Goal: Transaction & Acquisition: Purchase product/service

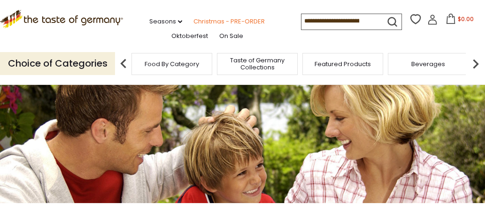
click at [193, 20] on link "Christmas - PRE-ORDER" at bounding box center [228, 21] width 71 height 10
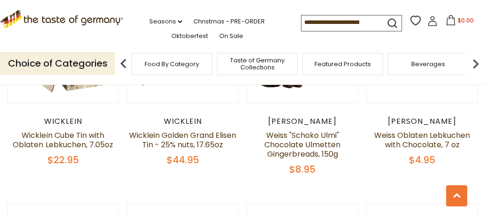
scroll to position [749, 0]
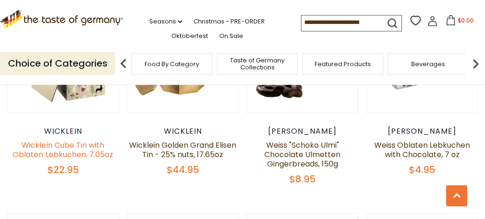
click at [69, 151] on link "Wicklein Cube Tin with Oblaten Lebkuchen, 7.05oz" at bounding box center [63, 150] width 100 height 20
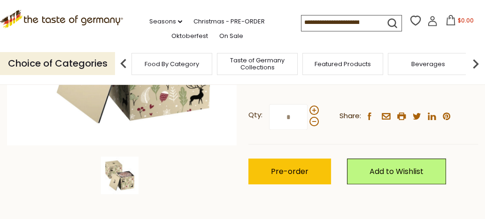
scroll to position [225, 0]
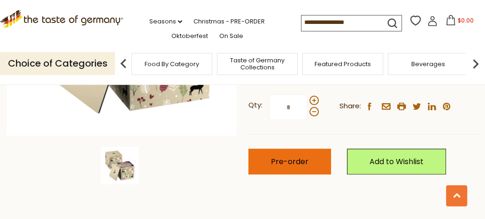
click at [282, 163] on span "Pre-order" at bounding box center [290, 161] width 38 height 11
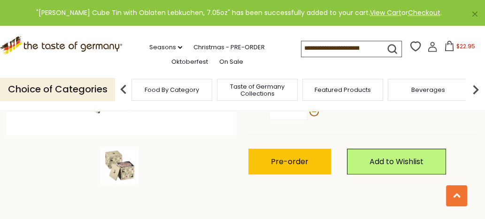
click at [130, 170] on img at bounding box center [120, 166] width 38 height 38
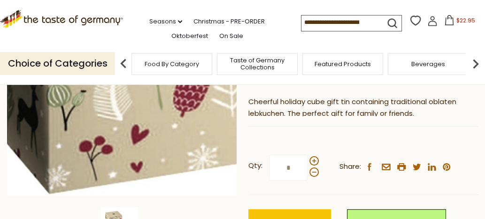
scroll to position [157, 0]
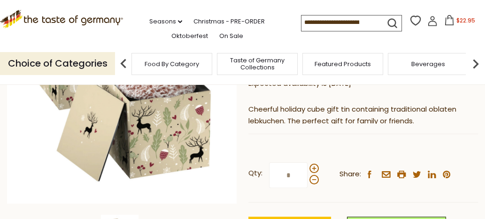
click at [427, 23] on icon at bounding box center [432, 21] width 10 height 10
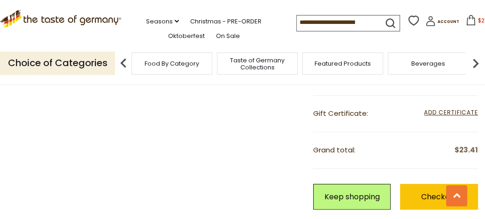
scroll to position [223, 0]
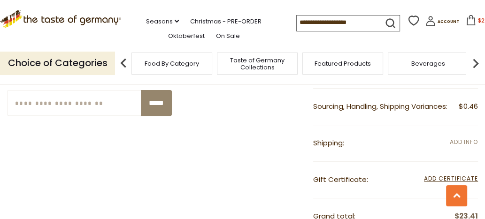
click at [467, 140] on span "Add Info" at bounding box center [464, 142] width 28 height 8
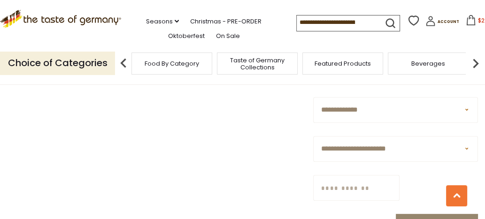
scroll to position [302, 0]
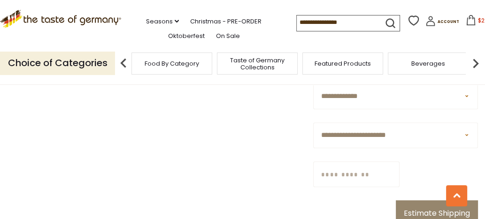
click at [466, 135] on select "**********" at bounding box center [395, 136] width 165 height 26
select select "**"
click at [313, 123] on select "**********" at bounding box center [395, 136] width 165 height 26
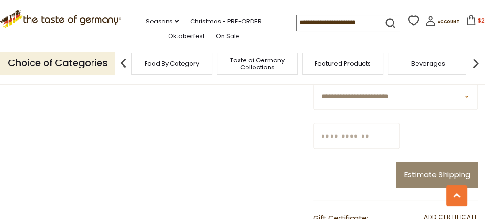
scroll to position [343, 0]
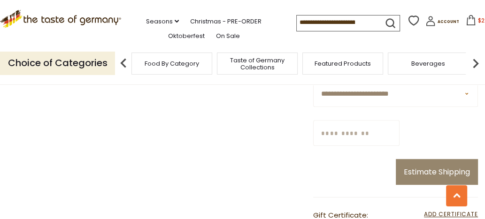
click at [330, 136] on input "Zip/Postcode" at bounding box center [356, 133] width 86 height 26
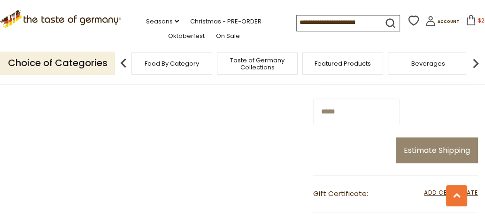
scroll to position [394, 0]
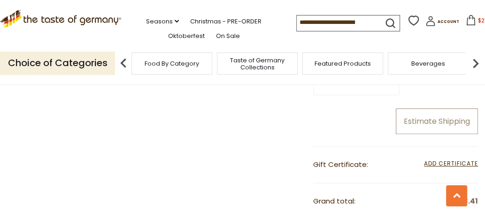
type input "*****"
click at [440, 124] on button "Estimate Shipping" at bounding box center [437, 121] width 82 height 26
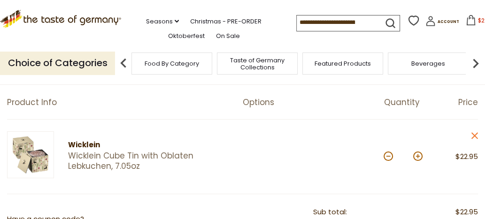
scroll to position [49, 0]
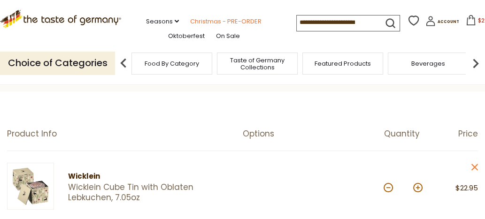
click at [190, 20] on link "Christmas - PRE-ORDER" at bounding box center [225, 21] width 71 height 10
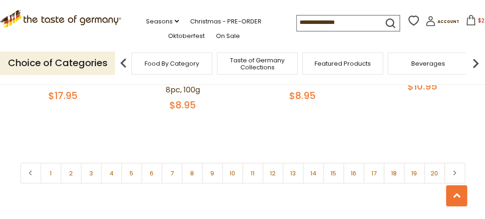
scroll to position [2126, 0]
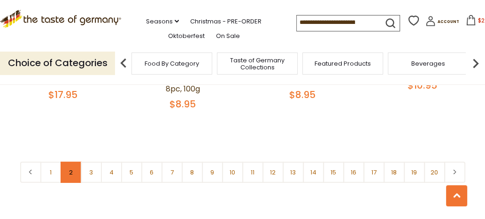
click at [67, 176] on link "2" at bounding box center [71, 172] width 21 height 21
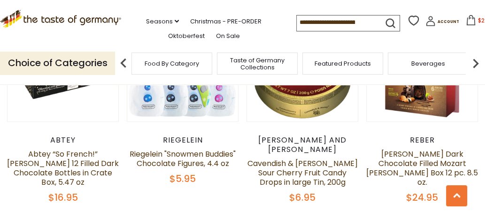
scroll to position [1812, 0]
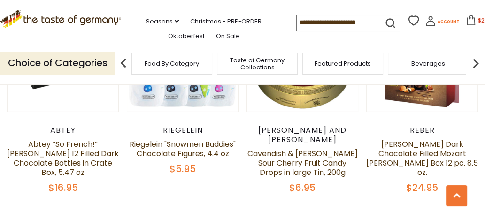
click at [438, 23] on span "Account" at bounding box center [449, 21] width 22 height 5
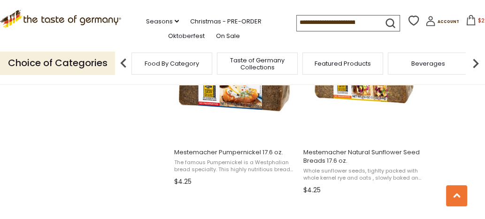
scroll to position [1490, 0]
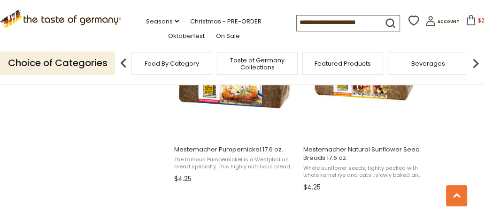
click at [302, 22] on input at bounding box center [336, 21] width 79 height 13
click at [384, 21] on icon "submit" at bounding box center [390, 23] width 13 height 13
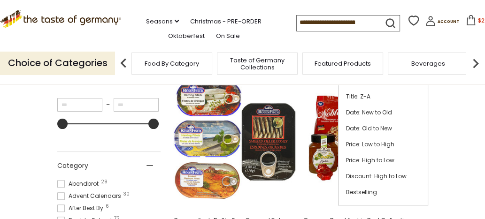
scroll to position [212, 0]
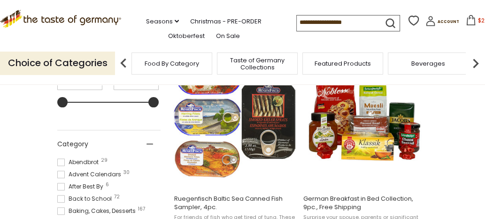
click at [297, 22] on input at bounding box center [336, 21] width 79 height 13
drag, startPoint x: 290, startPoint y: 22, endPoint x: 333, endPoint y: 19, distance: 42.9
click at [333, 19] on input at bounding box center [336, 21] width 79 height 13
click at [297, 23] on input at bounding box center [336, 21] width 79 height 13
paste input "**********"
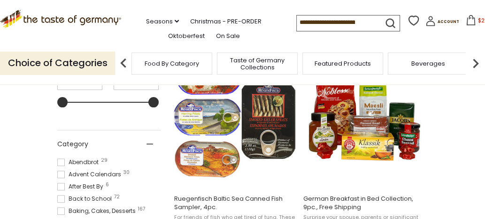
type input "**********"
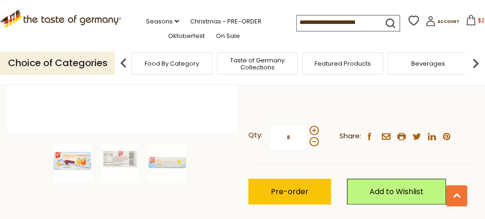
scroll to position [232, 0]
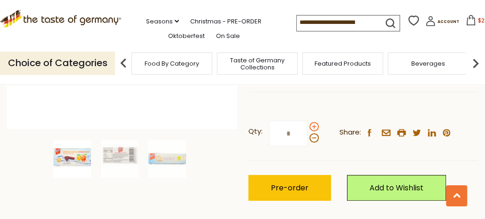
click at [315, 127] on span at bounding box center [313, 126] width 9 height 9
click at [308, 127] on input "*" at bounding box center [288, 134] width 39 height 26
click at [315, 127] on span at bounding box center [313, 126] width 9 height 9
click at [308, 127] on input "*" at bounding box center [288, 134] width 39 height 26
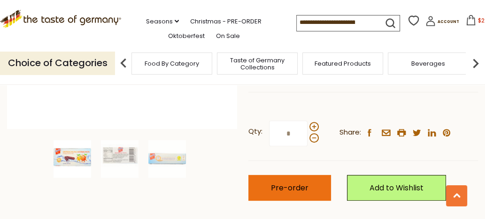
click at [305, 184] on span "Pre-order" at bounding box center [290, 188] width 38 height 11
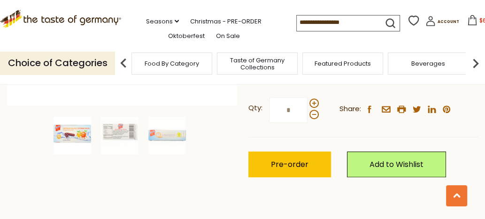
scroll to position [250, 0]
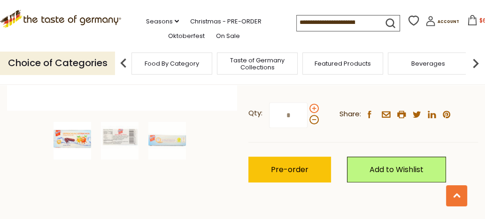
click at [313, 109] on span at bounding box center [313, 108] width 9 height 9
click at [308, 109] on input "*" at bounding box center [288, 115] width 39 height 26
type input "*"
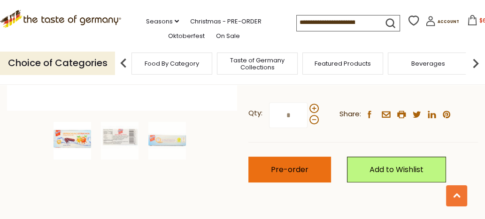
click at [307, 175] on button "Pre-order" at bounding box center [289, 170] width 83 height 26
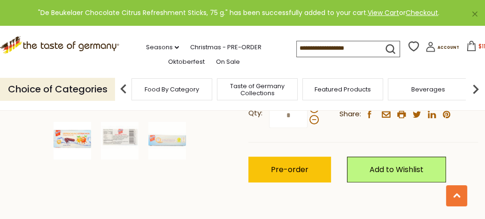
click at [466, 46] on icon at bounding box center [471, 46] width 10 height 10
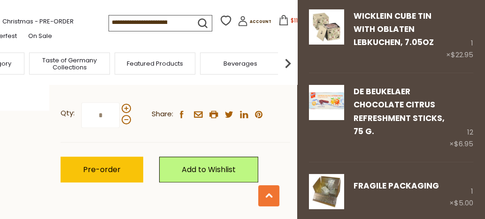
scroll to position [50, 0]
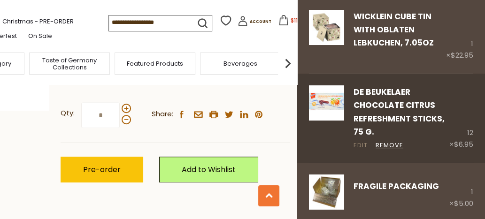
click at [363, 148] on link "Edit" at bounding box center [361, 146] width 14 height 10
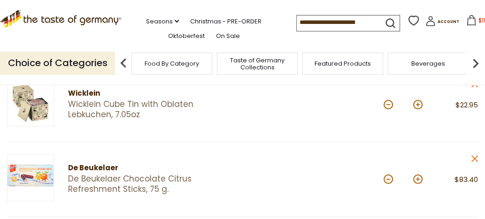
scroll to position [140, 0]
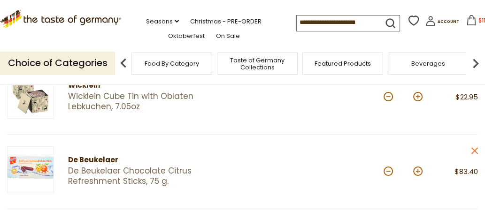
click at [389, 170] on button at bounding box center [388, 171] width 9 height 9
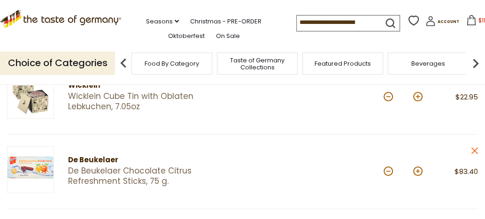
click at [389, 170] on button at bounding box center [388, 171] width 9 height 9
type input "*"
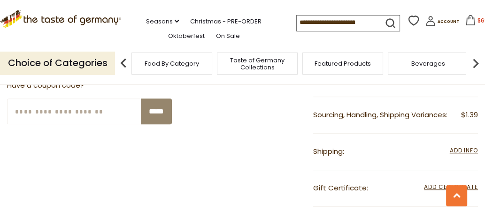
scroll to position [377, 0]
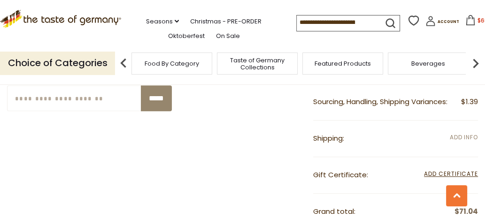
click at [460, 136] on span "Add Info" at bounding box center [464, 137] width 28 height 8
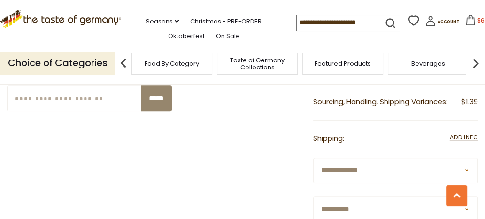
click at [467, 169] on select "**********" at bounding box center [395, 171] width 165 height 26
click at [313, 158] on select "**********" at bounding box center [395, 171] width 165 height 26
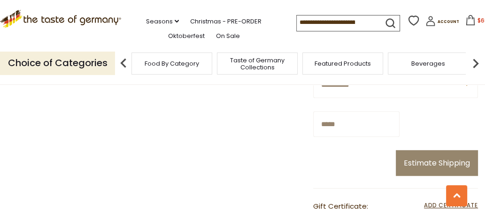
scroll to position [529, 0]
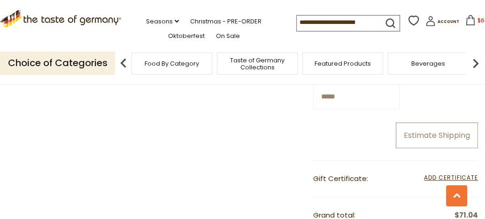
click at [418, 139] on button "Estimate Shipping" at bounding box center [437, 136] width 82 height 26
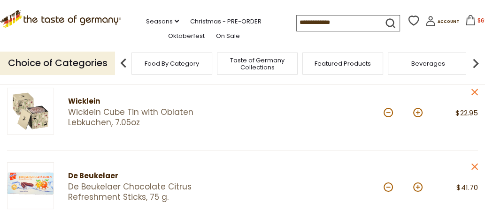
scroll to position [105, 0]
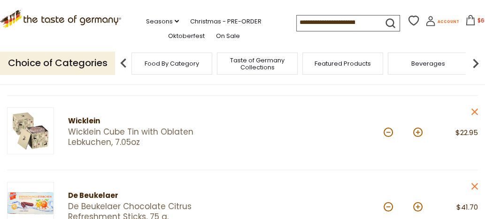
click at [438, 23] on span "Account" at bounding box center [449, 21] width 22 height 5
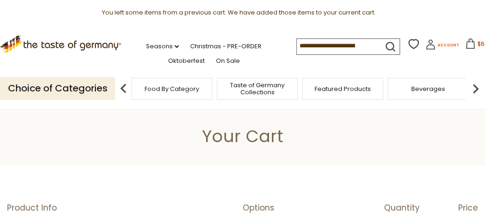
click at [425, 45] on icon at bounding box center [430, 44] width 10 height 10
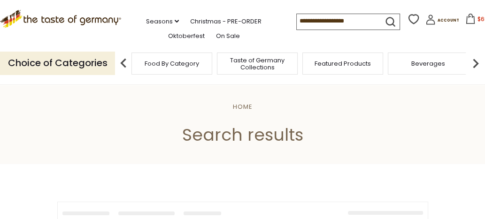
type input "**********"
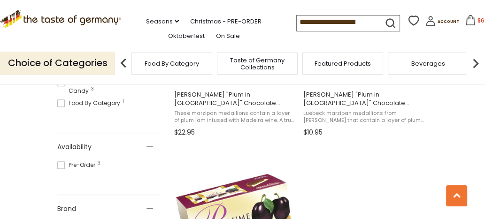
scroll to position [316, 0]
click at [348, 101] on span "[PERSON_NAME] "Plum in [GEOGRAPHIC_DATA]" Chocolate Covered Marzipan Medallions…" at bounding box center [364, 99] width 122 height 17
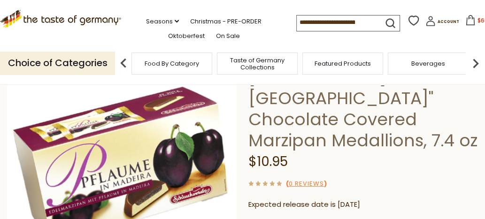
scroll to position [73, 0]
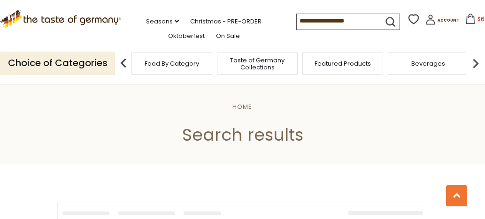
type input "**********"
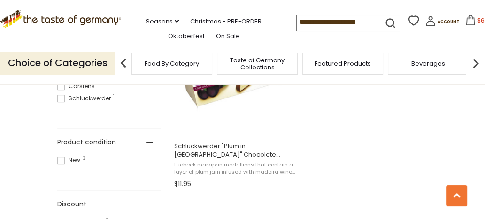
scroll to position [464, 0]
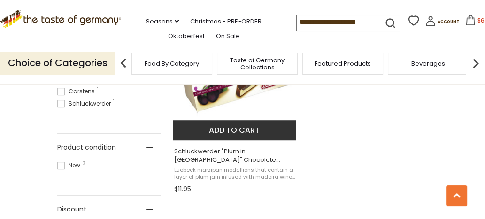
click at [249, 161] on span "Schluckwerder "Plum in Madeira" Chocolate Covered Marzipan Medallions, 7.4 oz" at bounding box center [235, 155] width 122 height 17
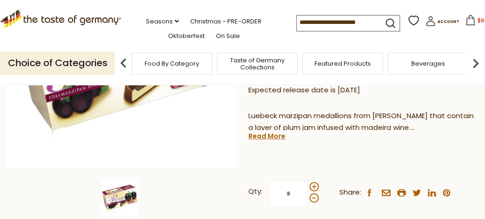
scroll to position [193, 0]
click at [313, 182] on span at bounding box center [313, 186] width 9 height 9
click at [308, 181] on input "*" at bounding box center [288, 194] width 39 height 26
click at [316, 193] on span at bounding box center [313, 197] width 9 height 9
click at [308, 181] on input "*" at bounding box center [288, 194] width 39 height 26
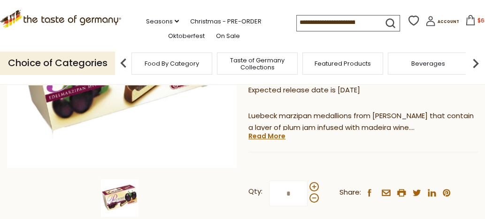
click at [291, 181] on input "*" at bounding box center [288, 194] width 39 height 26
click at [312, 182] on span at bounding box center [313, 186] width 9 height 9
click at [308, 181] on input "*" at bounding box center [288, 194] width 39 height 26
click at [298, 181] on input "*" at bounding box center [288, 194] width 39 height 26
drag, startPoint x: 290, startPoint y: 171, endPoint x: 285, endPoint y: 171, distance: 5.2
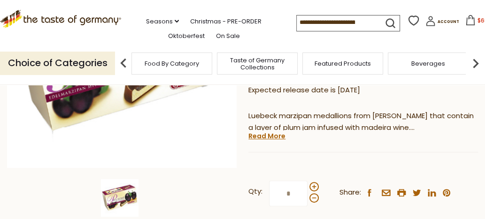
click at [285, 181] on input "*" at bounding box center [288, 194] width 39 height 26
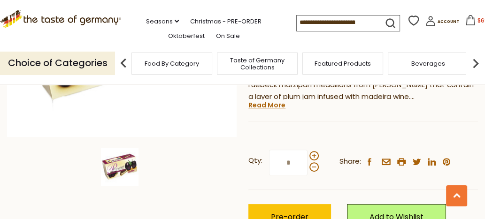
scroll to position [233, 0]
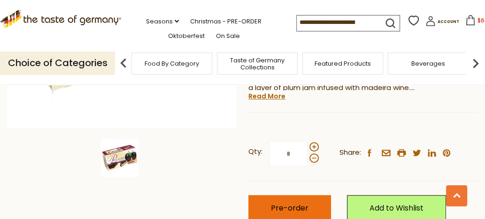
type input "*"
click at [301, 203] on span "Pre-order" at bounding box center [290, 208] width 38 height 11
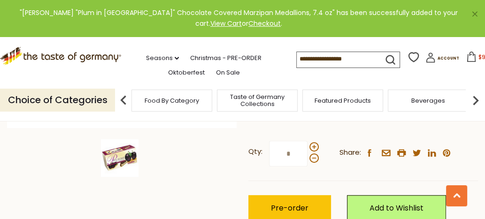
click at [466, 59] on icon at bounding box center [471, 57] width 10 height 10
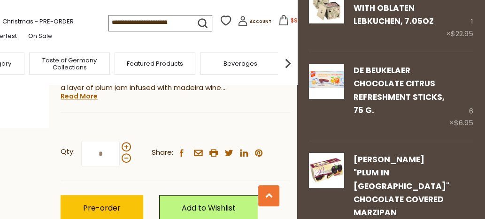
scroll to position [67, 0]
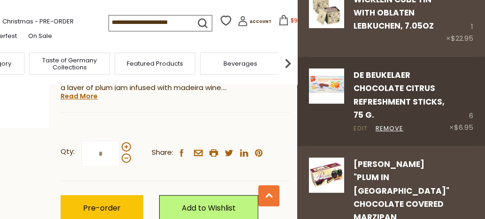
click at [358, 129] on link "Edit" at bounding box center [361, 129] width 14 height 10
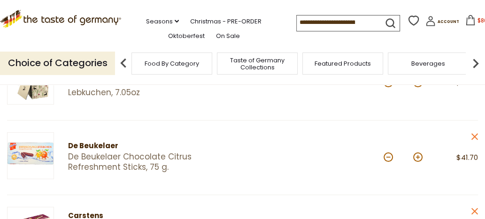
scroll to position [175, 0]
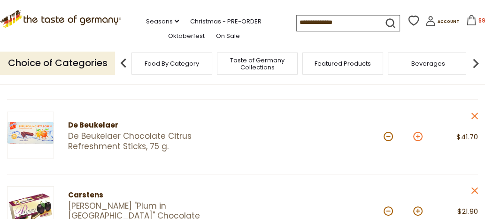
click at [415, 137] on button at bounding box center [417, 136] width 9 height 9
type input "*"
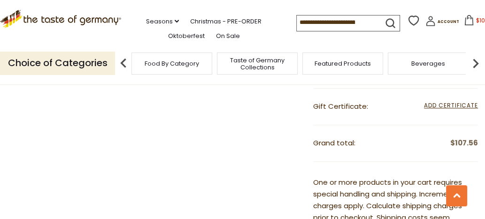
scroll to position [467, 0]
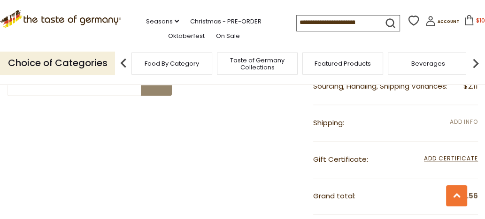
click at [458, 120] on span "Add Info" at bounding box center [464, 122] width 28 height 8
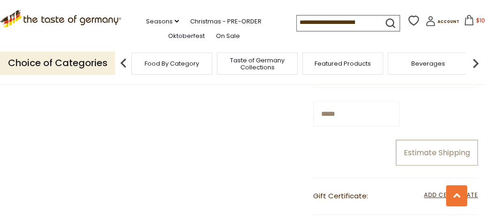
scroll to position [589, 0]
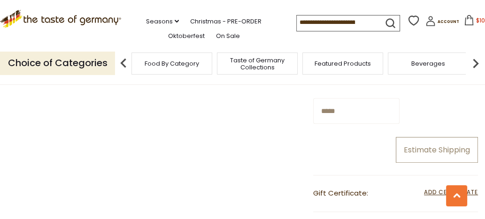
click at [417, 153] on button "Estimate Shipping" at bounding box center [437, 150] width 82 height 26
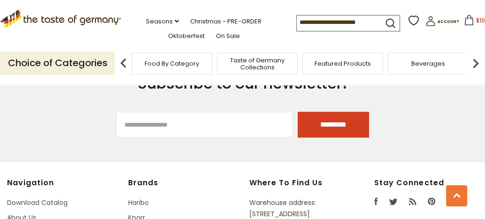
scroll to position [1084, 0]
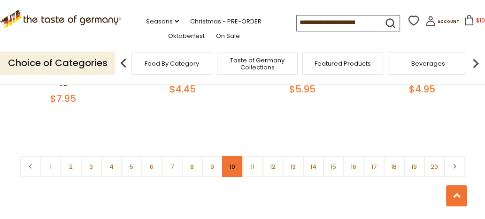
scroll to position [2119, 0]
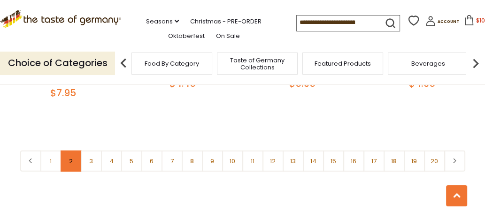
click at [71, 151] on link "2" at bounding box center [71, 161] width 21 height 21
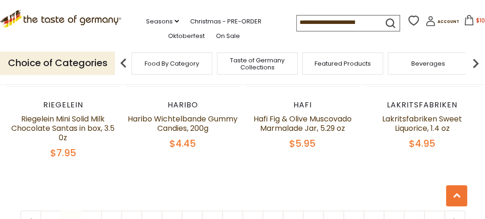
scroll to position [2113, 0]
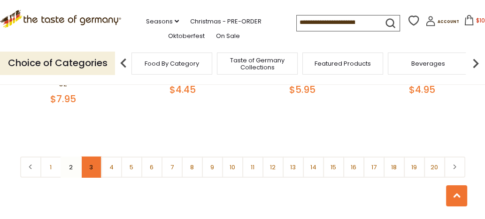
click at [94, 157] on link "3" at bounding box center [91, 167] width 21 height 21
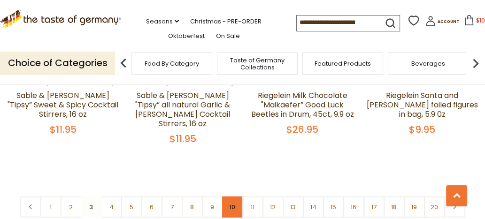
scroll to position [2075, 0]
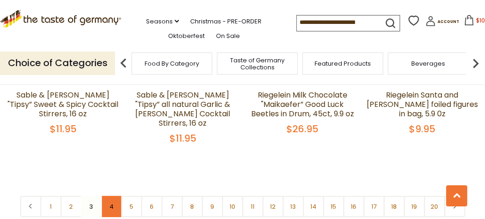
click at [111, 196] on link "4" at bounding box center [111, 206] width 21 height 21
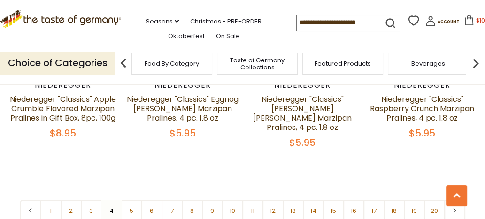
scroll to position [2056, 0]
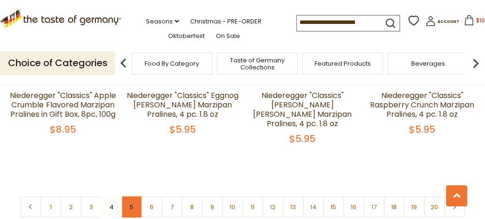
click at [132, 197] on link "5" at bounding box center [131, 207] width 21 height 21
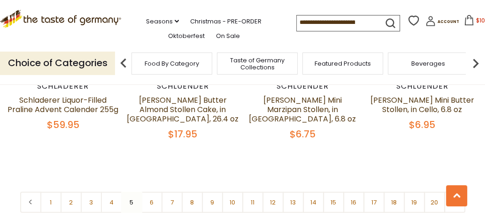
scroll to position [2079, 0]
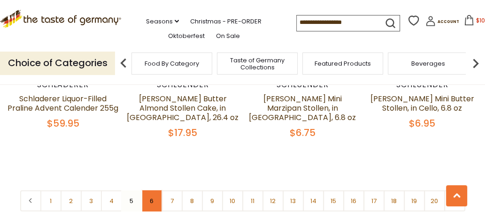
click at [151, 191] on link "6" at bounding box center [151, 201] width 21 height 21
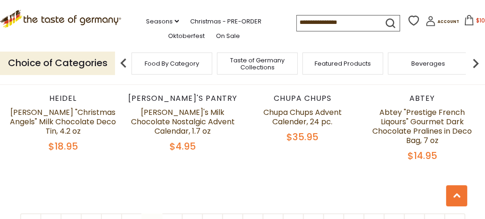
scroll to position [2118, 0]
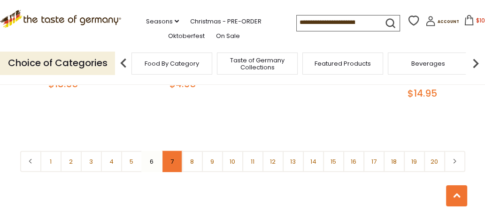
click at [169, 151] on link "7" at bounding box center [172, 161] width 21 height 21
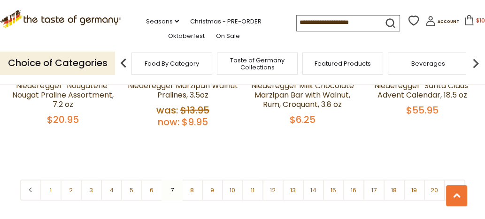
scroll to position [2096, 0]
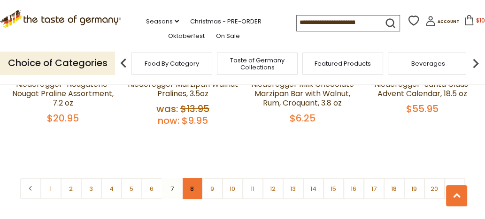
click at [190, 178] on link "8" at bounding box center [192, 188] width 21 height 21
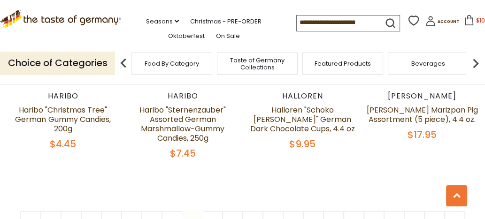
scroll to position [2067, 0]
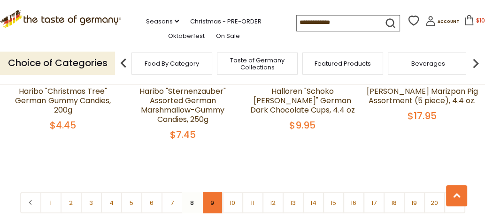
click at [210, 193] on link "9" at bounding box center [212, 203] width 21 height 21
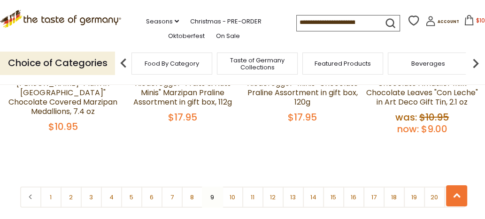
scroll to position [2133, 0]
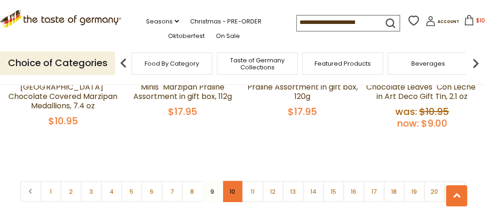
click at [233, 181] on link "10" at bounding box center [232, 191] width 21 height 21
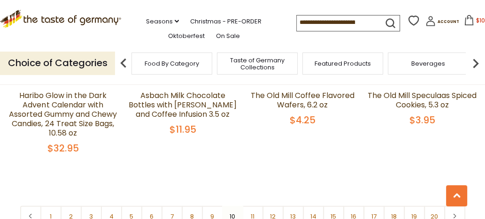
scroll to position [2124, 0]
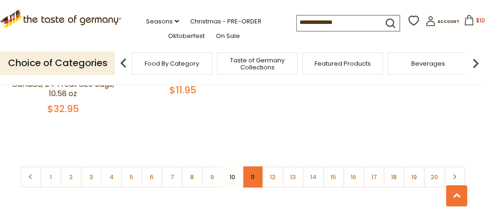
click at [254, 169] on link "11" at bounding box center [252, 177] width 21 height 21
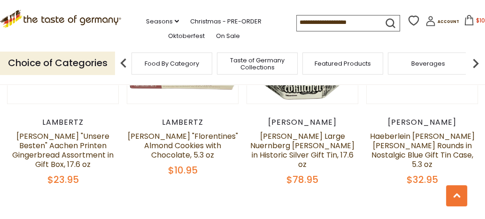
scroll to position [2043, 0]
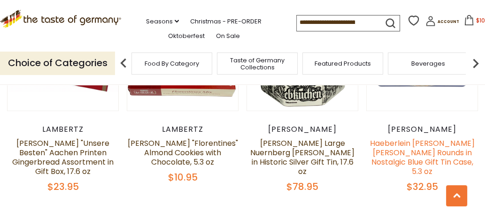
click at [411, 138] on link "Haeberlein Metzger Elisen Gingerbread Rounds in Nostalgic Blue Gift Tin Case, 5…" at bounding box center [422, 157] width 105 height 39
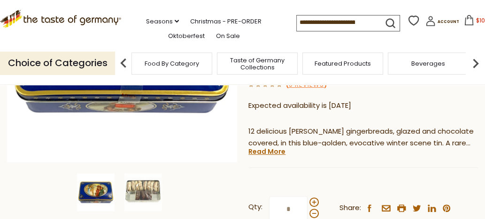
scroll to position [200, 0]
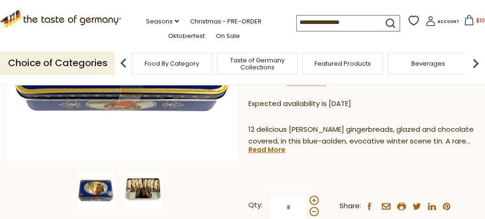
click at [147, 200] on img at bounding box center [143, 191] width 38 height 38
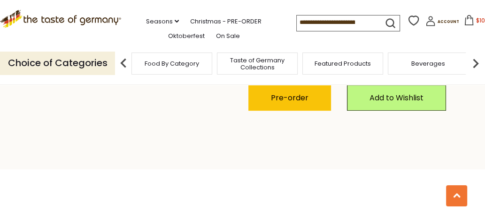
scroll to position [373, 0]
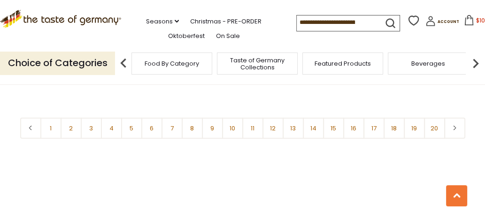
scroll to position [2171, 0]
click at [255, 122] on link "11" at bounding box center [252, 127] width 21 height 21
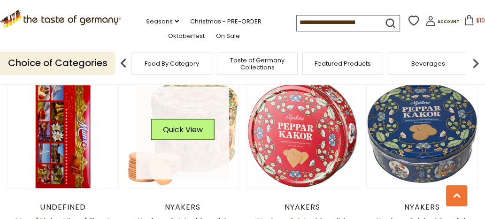
scroll to position [1311, 0]
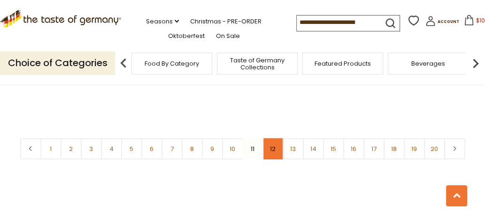
click at [272, 142] on link "12" at bounding box center [272, 149] width 21 height 21
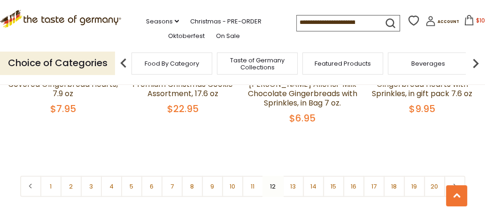
scroll to position [2110, 0]
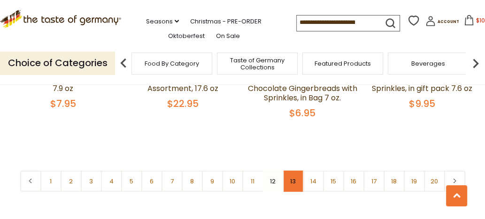
click at [291, 171] on link "13" at bounding box center [293, 181] width 21 height 21
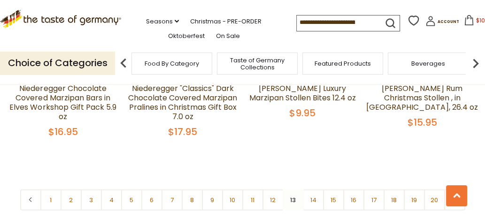
scroll to position [2137, 0]
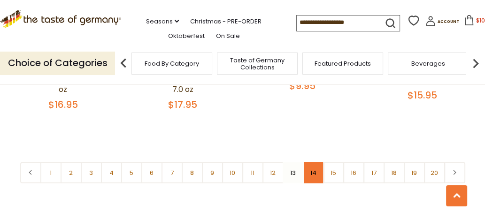
click at [312, 162] on link "14" at bounding box center [313, 172] width 21 height 21
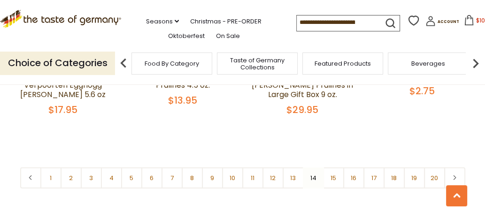
scroll to position [2144, 0]
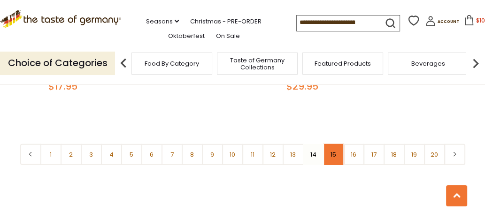
click at [331, 153] on link "15" at bounding box center [333, 154] width 21 height 21
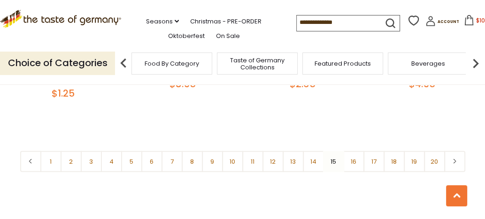
scroll to position [2123, 0]
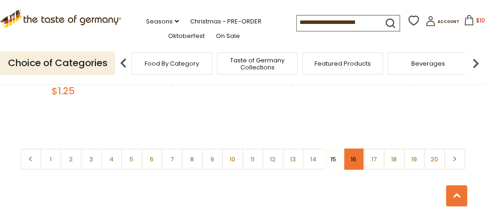
click at [351, 149] on link "16" at bounding box center [353, 159] width 21 height 21
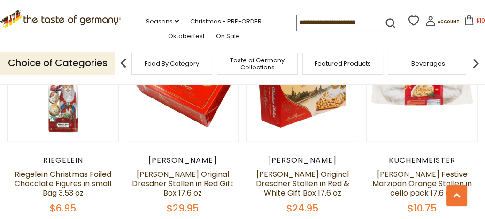
scroll to position [1541, 0]
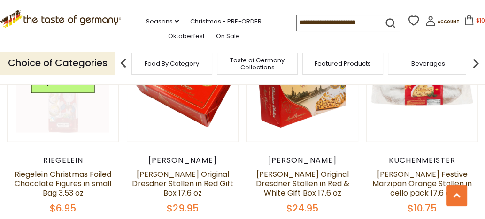
click at [68, 116] on link at bounding box center [62, 86] width 93 height 93
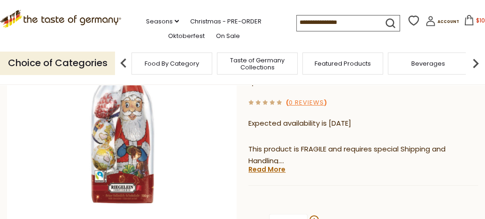
scroll to position [140, 0]
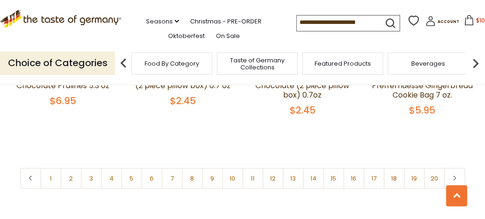
scroll to position [2066, 0]
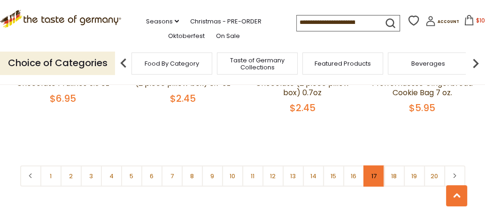
click at [372, 175] on link "17" at bounding box center [373, 176] width 21 height 21
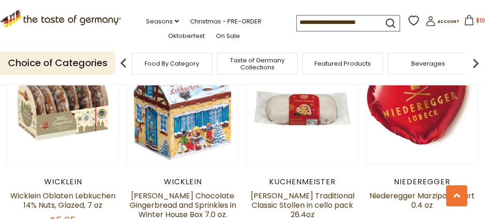
scroll to position [905, 0]
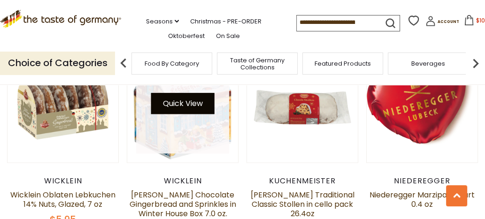
click at [174, 110] on button "Quick View" at bounding box center [182, 103] width 63 height 21
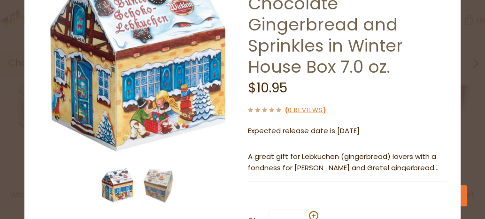
scroll to position [85, 0]
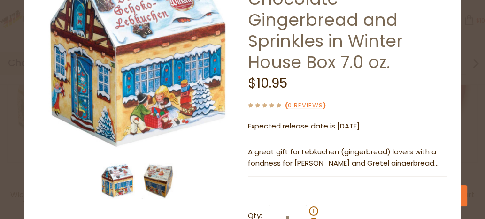
click at [163, 183] on img at bounding box center [159, 181] width 36 height 36
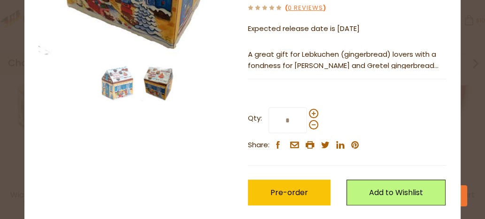
scroll to position [172, 0]
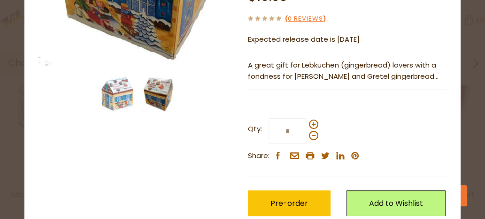
click at [161, 98] on img at bounding box center [159, 95] width 36 height 36
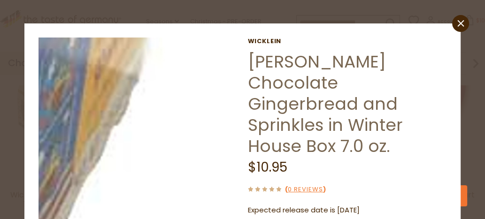
scroll to position [0, 0]
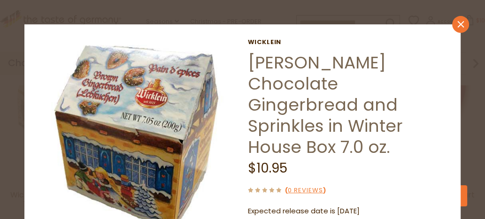
click at [462, 25] on icon at bounding box center [461, 24] width 7 height 7
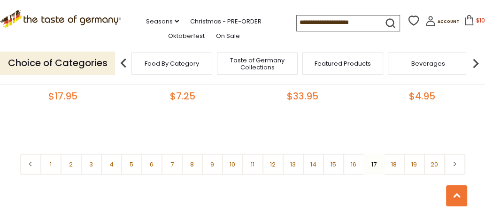
scroll to position [2115, 0]
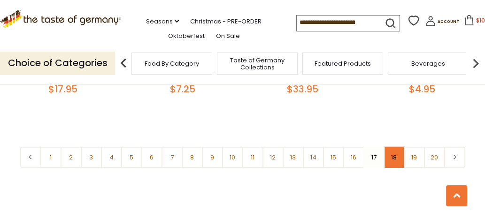
click at [397, 154] on link "18" at bounding box center [394, 157] width 21 height 21
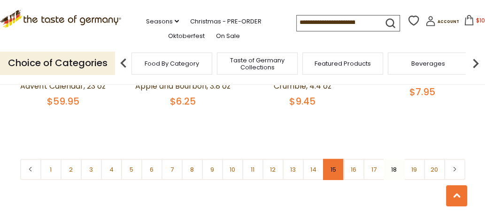
scroll to position [2118, 0]
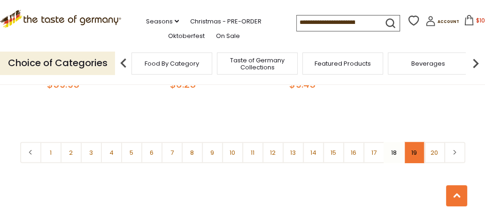
click at [413, 146] on link "19" at bounding box center [414, 152] width 21 height 21
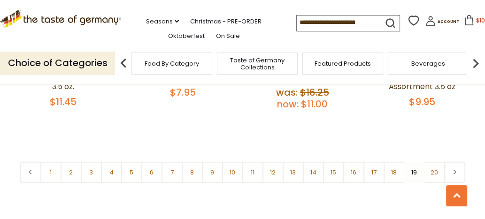
scroll to position [2133, 0]
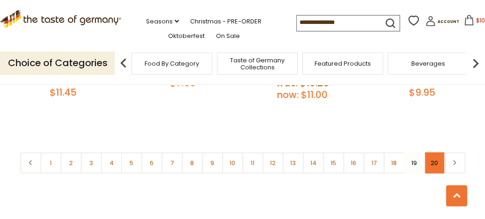
click at [431, 154] on link "20" at bounding box center [434, 163] width 21 height 21
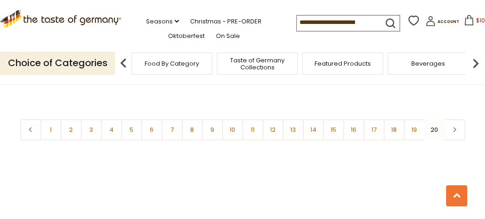
scroll to position [636, 0]
click at [195, 133] on link "8" at bounding box center [192, 129] width 21 height 21
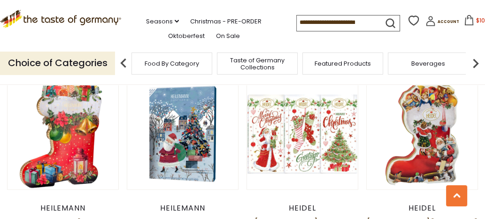
scroll to position [1527, 0]
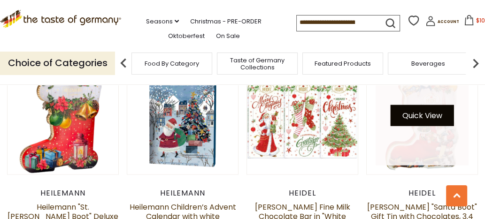
click at [438, 105] on button "Quick View" at bounding box center [421, 115] width 63 height 21
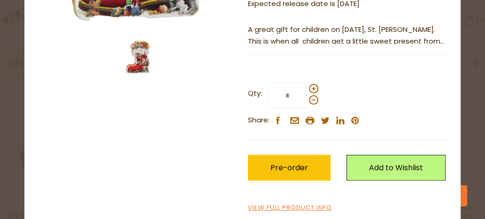
scroll to position [212, 0]
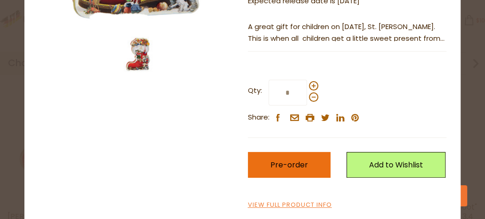
click at [307, 168] on button "Pre-order" at bounding box center [289, 165] width 83 height 26
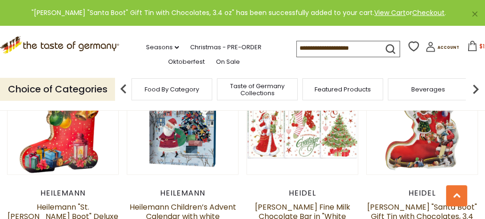
click at [467, 46] on icon at bounding box center [472, 46] width 10 height 10
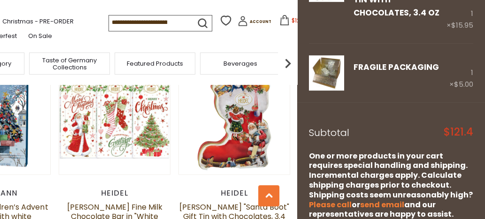
scroll to position [377, 0]
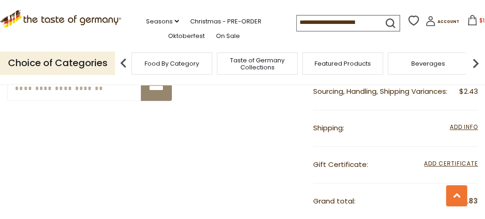
scroll to position [537, 0]
click at [455, 126] on span "Add Info" at bounding box center [464, 127] width 28 height 8
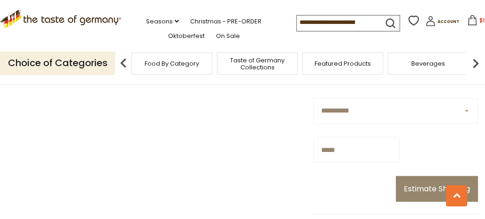
scroll to position [650, 0]
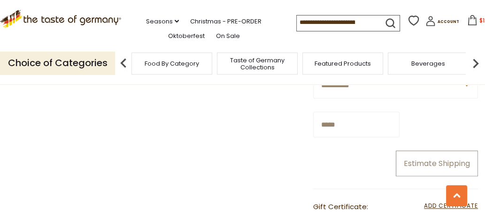
click at [423, 165] on button "Estimate Shipping" at bounding box center [437, 164] width 82 height 26
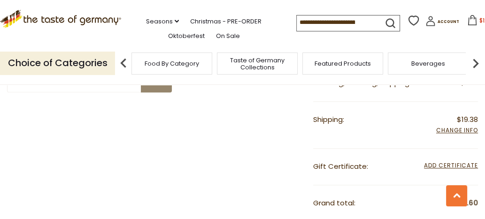
scroll to position [541, 0]
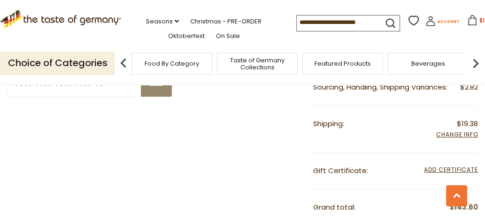
click at [425, 23] on icon at bounding box center [430, 21] width 10 height 10
